Goal: Check status: Check status

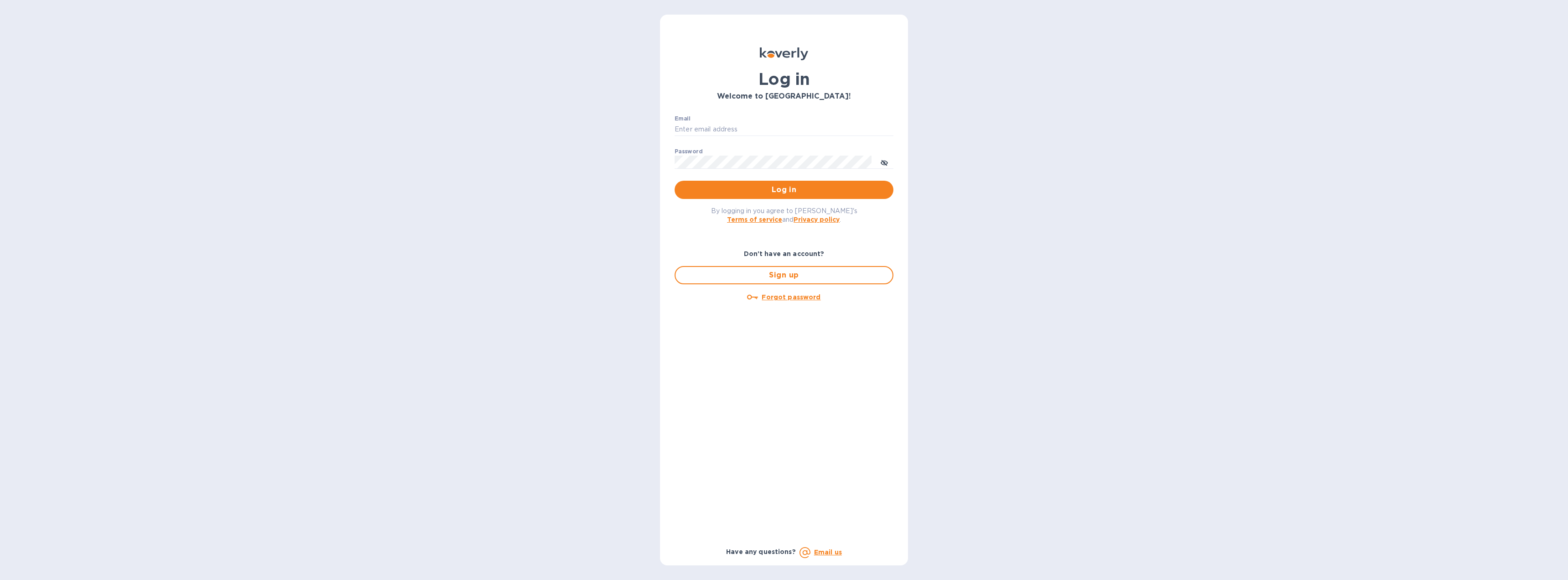
type input "[EMAIL_ADDRESS][DOMAIN_NAME]"
click at [773, 191] on span "Log in" at bounding box center [784, 189] width 204 height 11
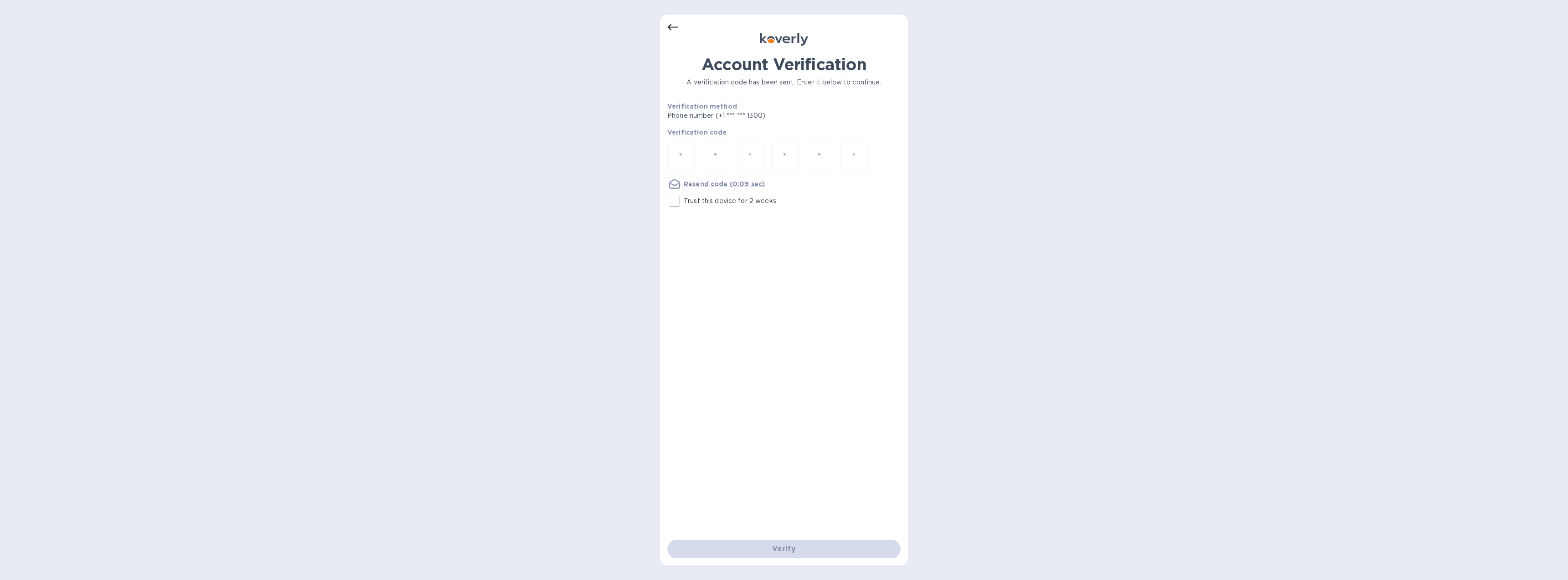
click at [682, 157] on input "number" at bounding box center [681, 156] width 12 height 17
type input "2"
type input "3"
type input "4"
type input "6"
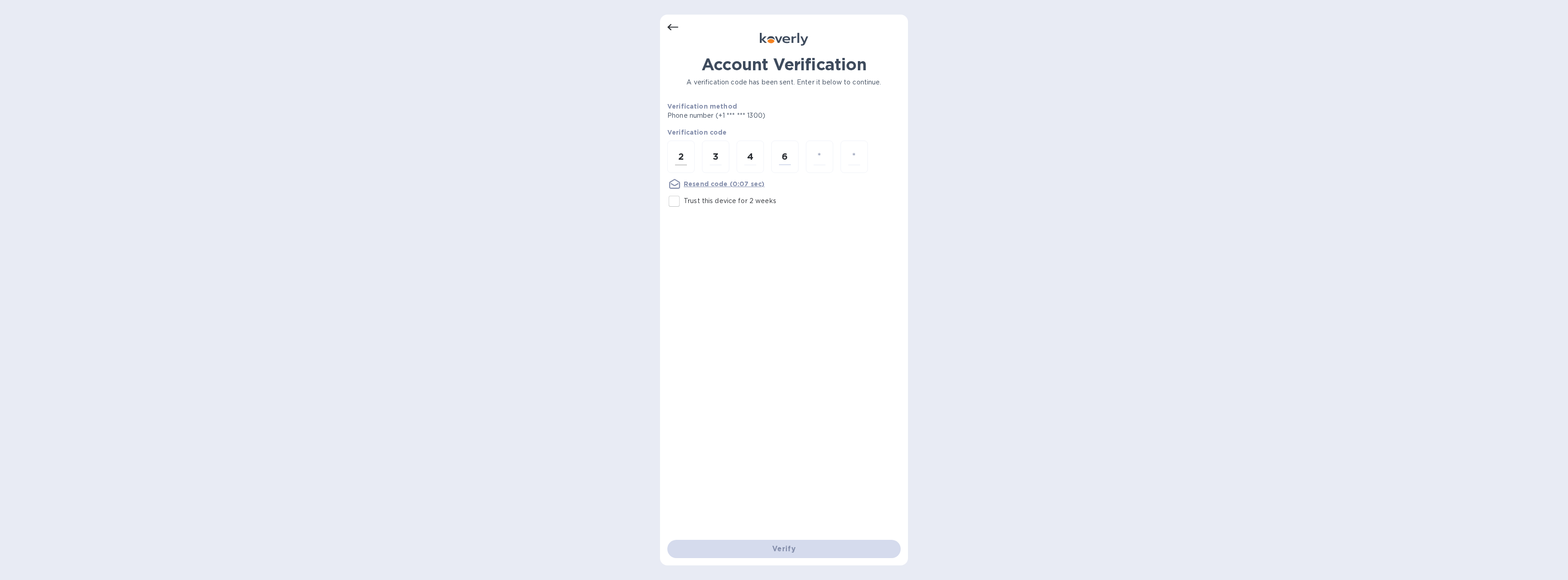
type input "3"
type input "4"
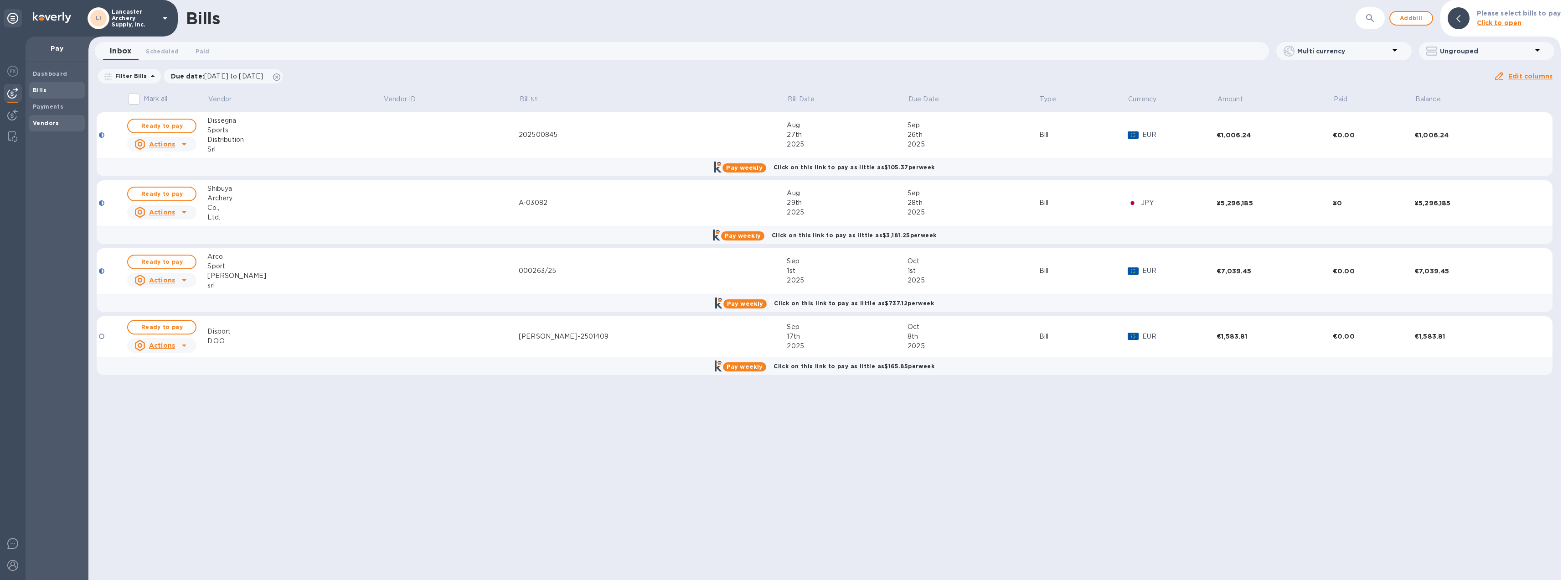
click at [56, 125] on b "Vendors" at bounding box center [45, 122] width 27 height 7
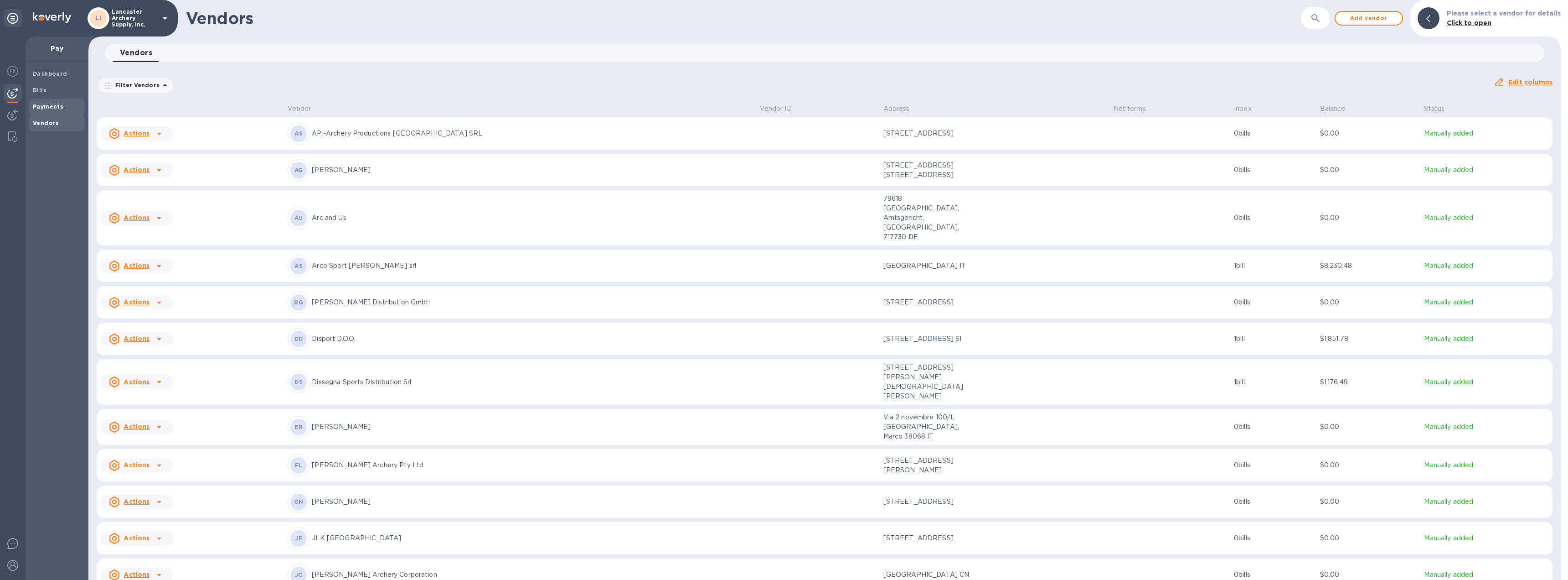
click at [48, 104] on b "Payments" at bounding box center [47, 106] width 31 height 7
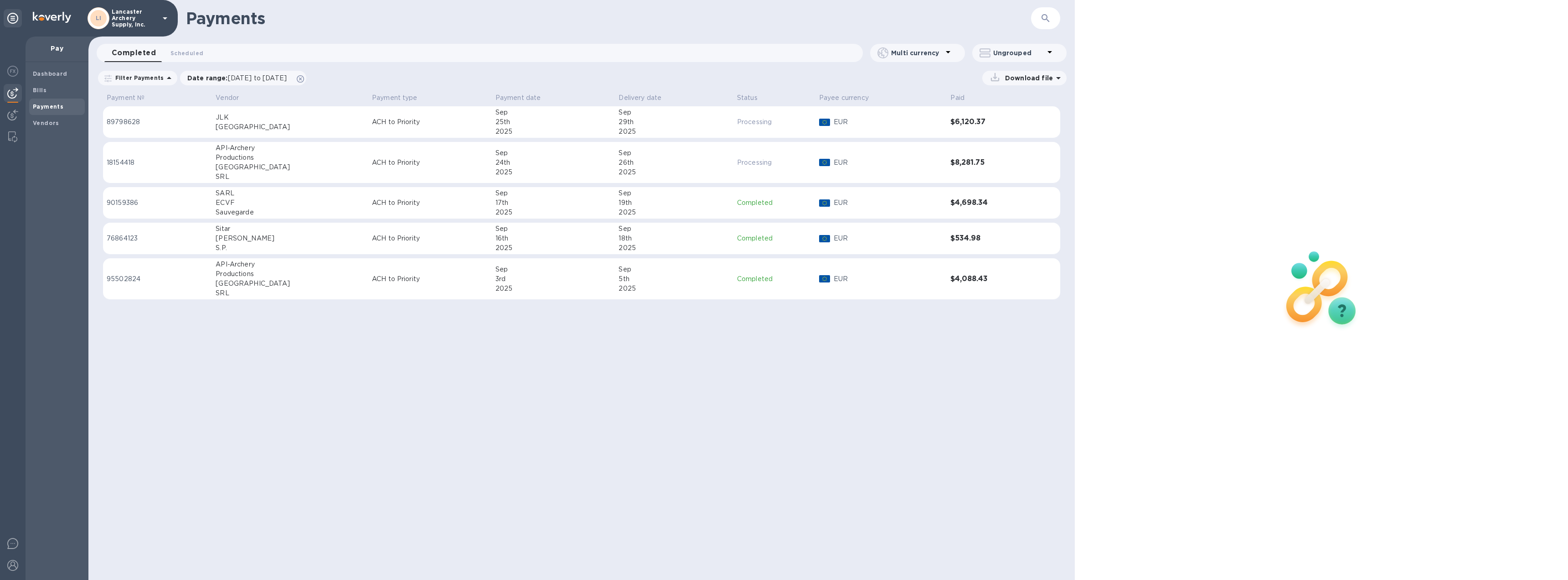
click at [398, 122] on p "ACH to Priority" at bounding box center [430, 122] width 116 height 10
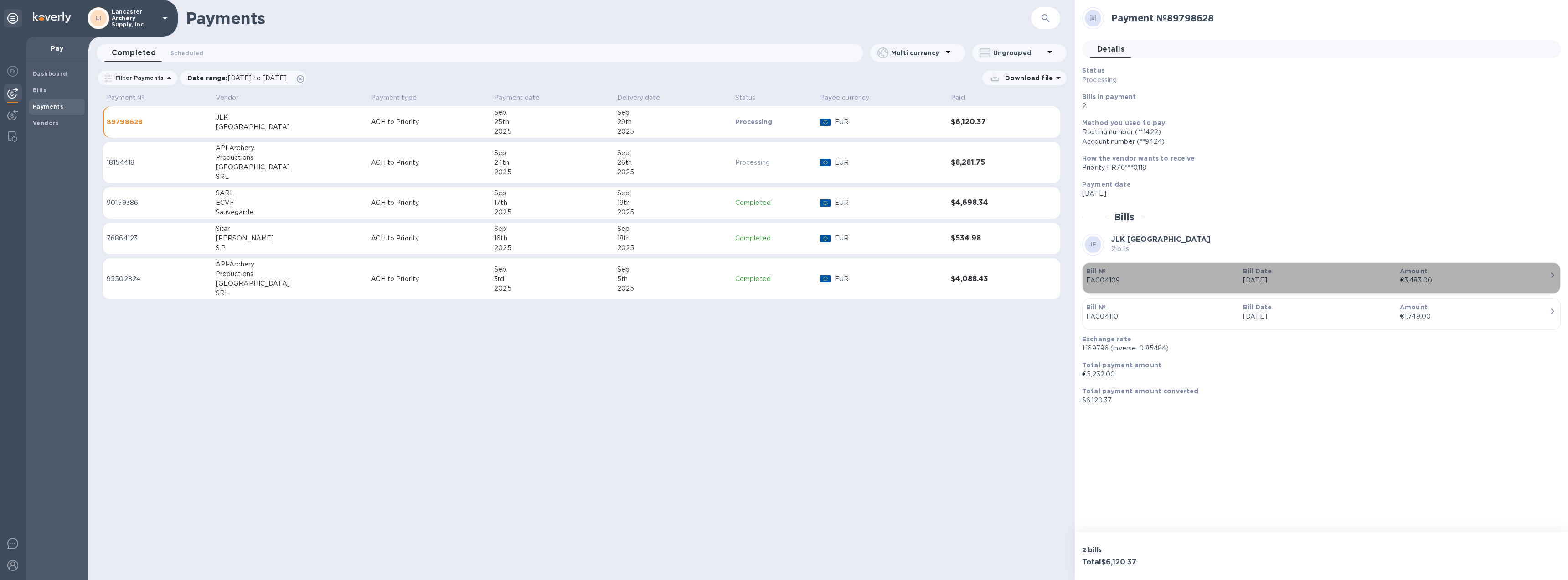
click at [1500, 282] on div "€3,483.00" at bounding box center [1474, 281] width 150 height 10
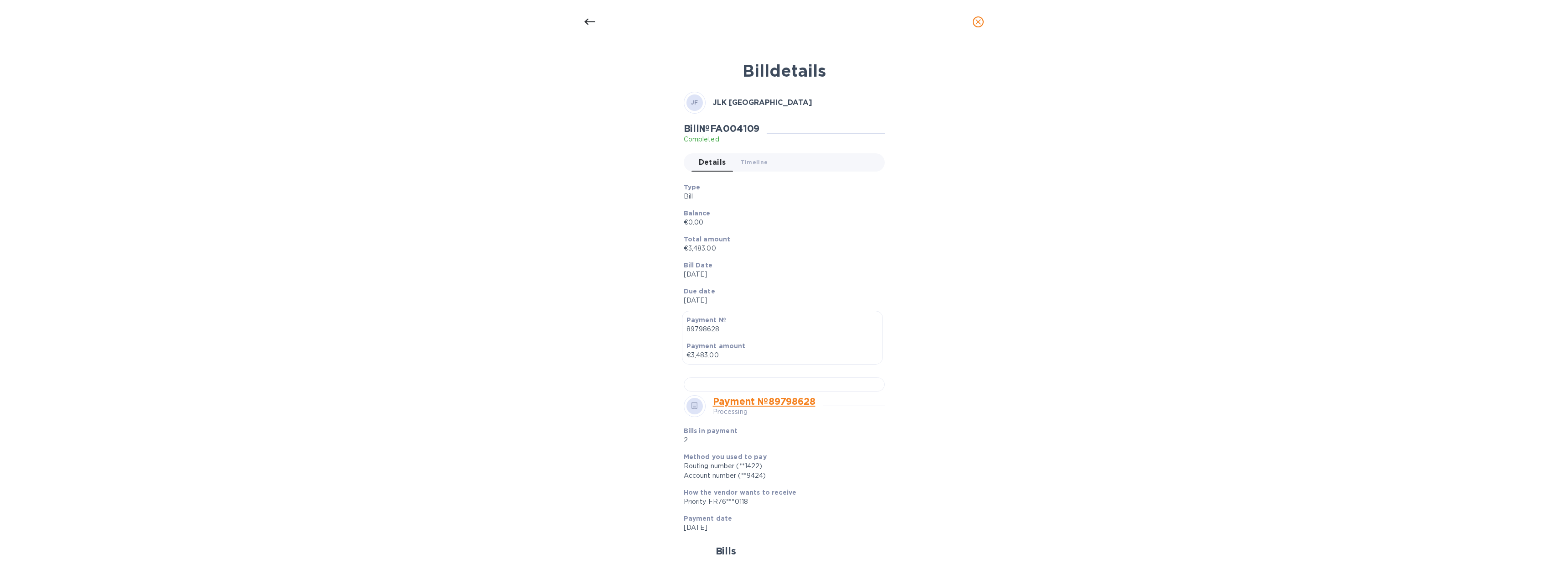
click at [976, 22] on icon "close" at bounding box center [977, 22] width 9 height 9
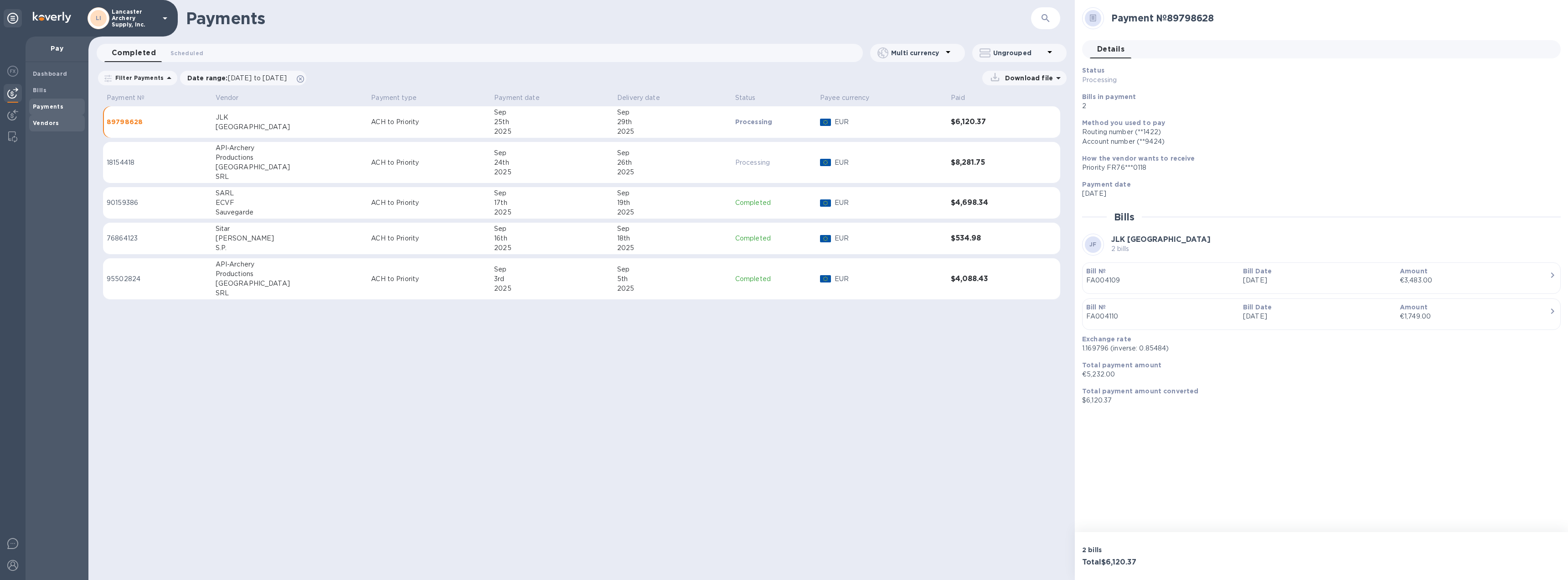
click at [46, 120] on b "Vendors" at bounding box center [45, 122] width 27 height 7
